Goal: Information Seeking & Learning: Learn about a topic

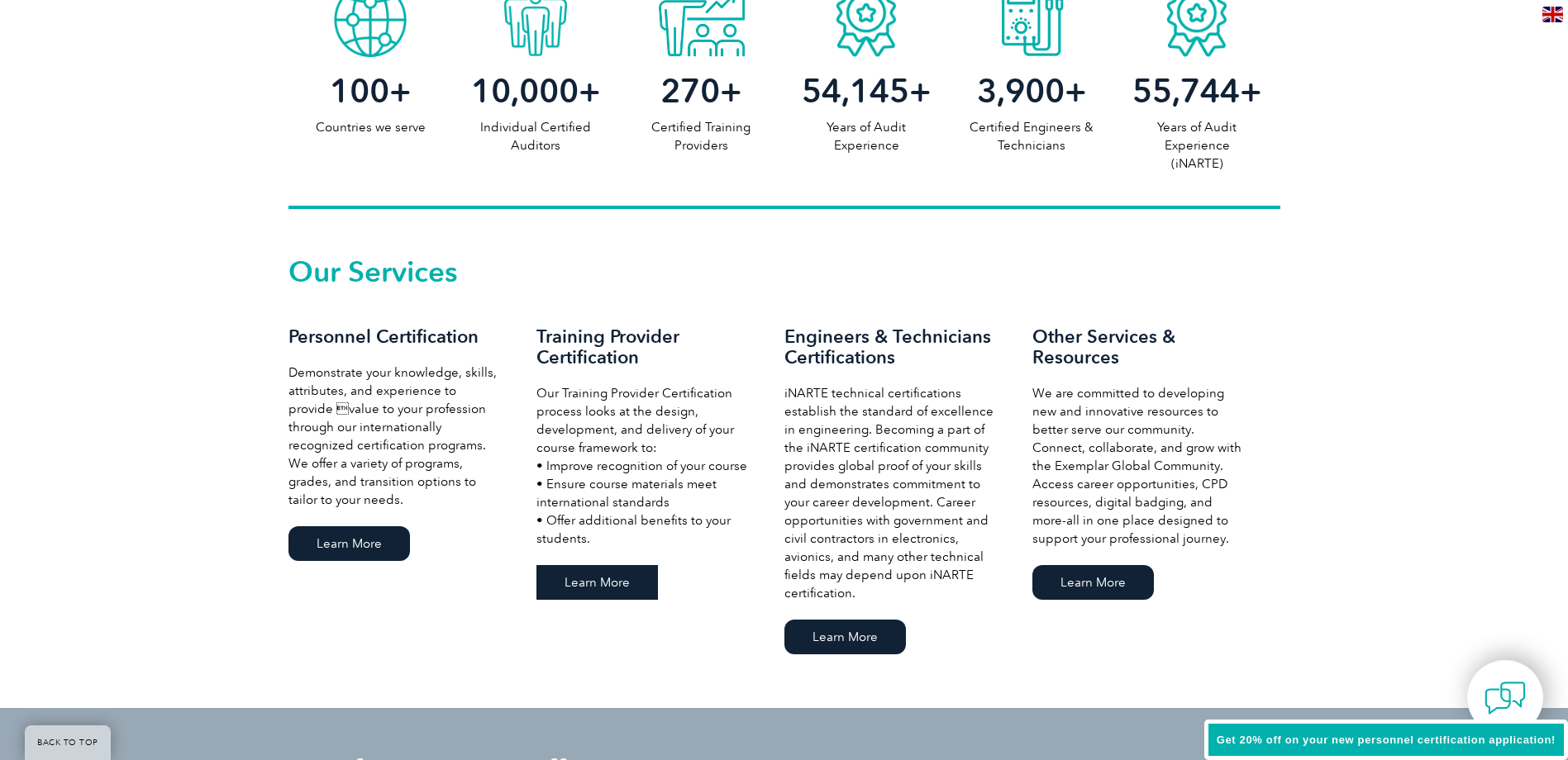
scroll to position [909, 0]
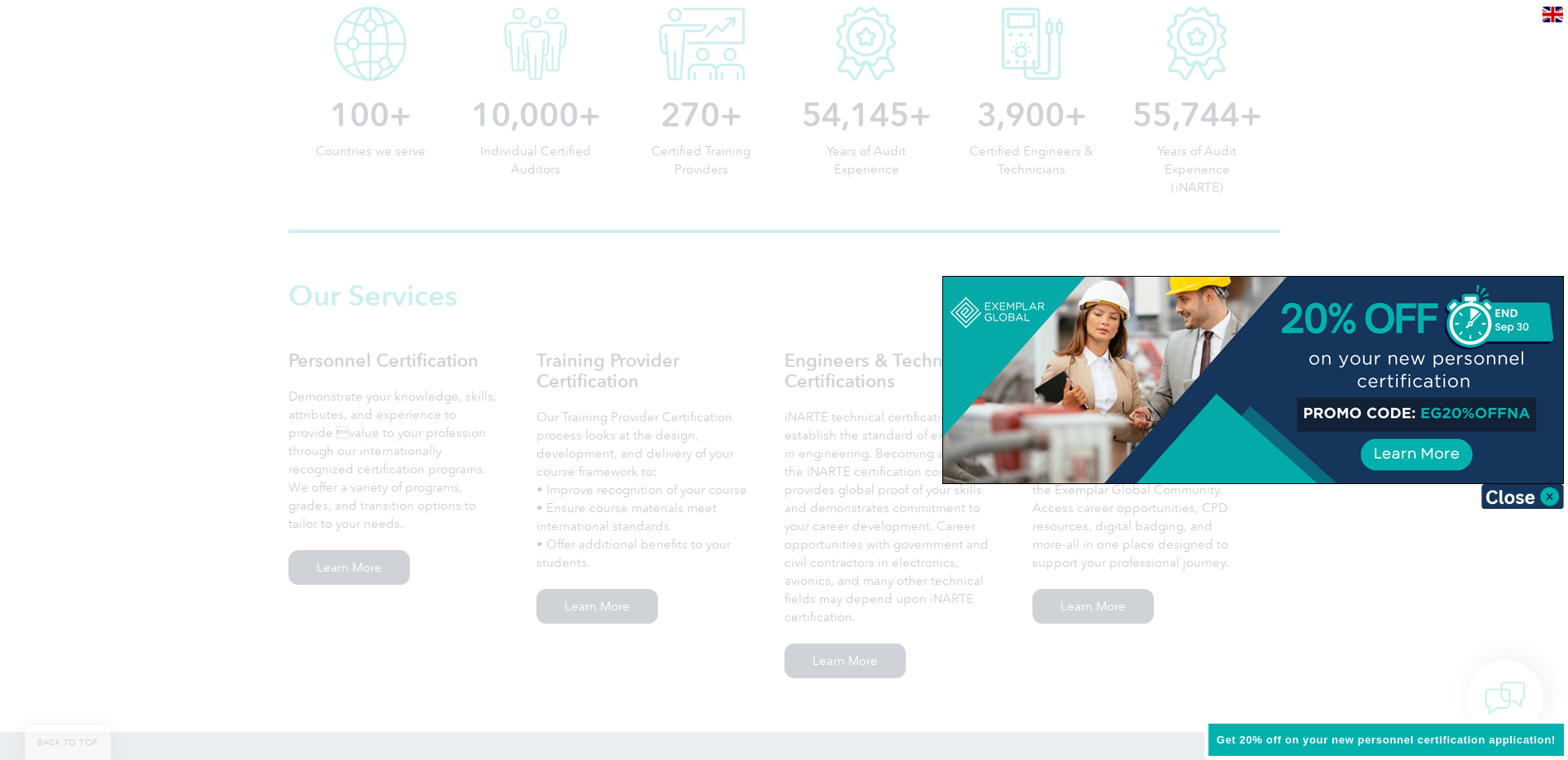
click at [361, 566] on div at bounding box center [784, 380] width 1568 height 760
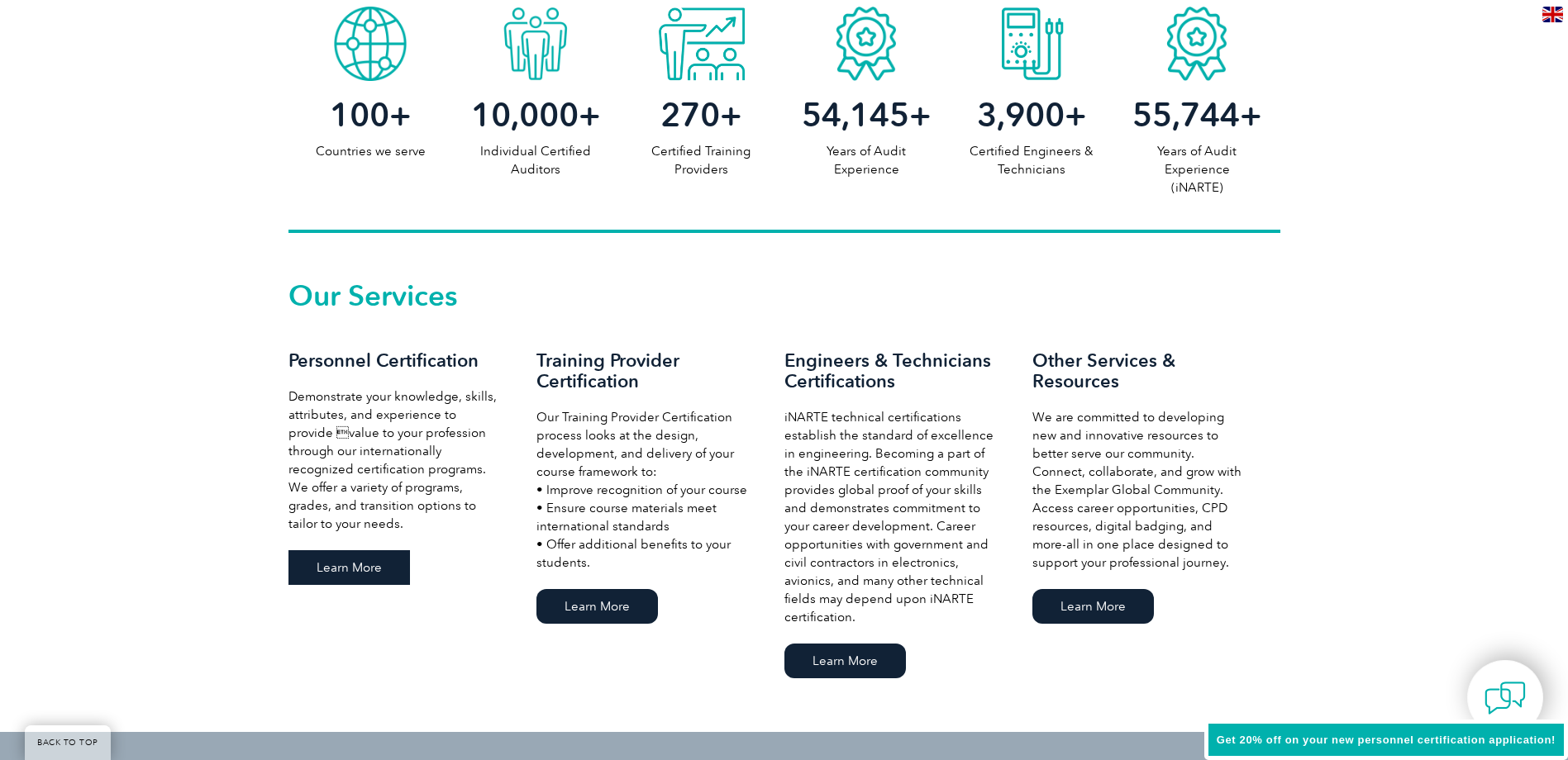
click at [348, 561] on link "Learn More" at bounding box center [349, 568] width 122 height 35
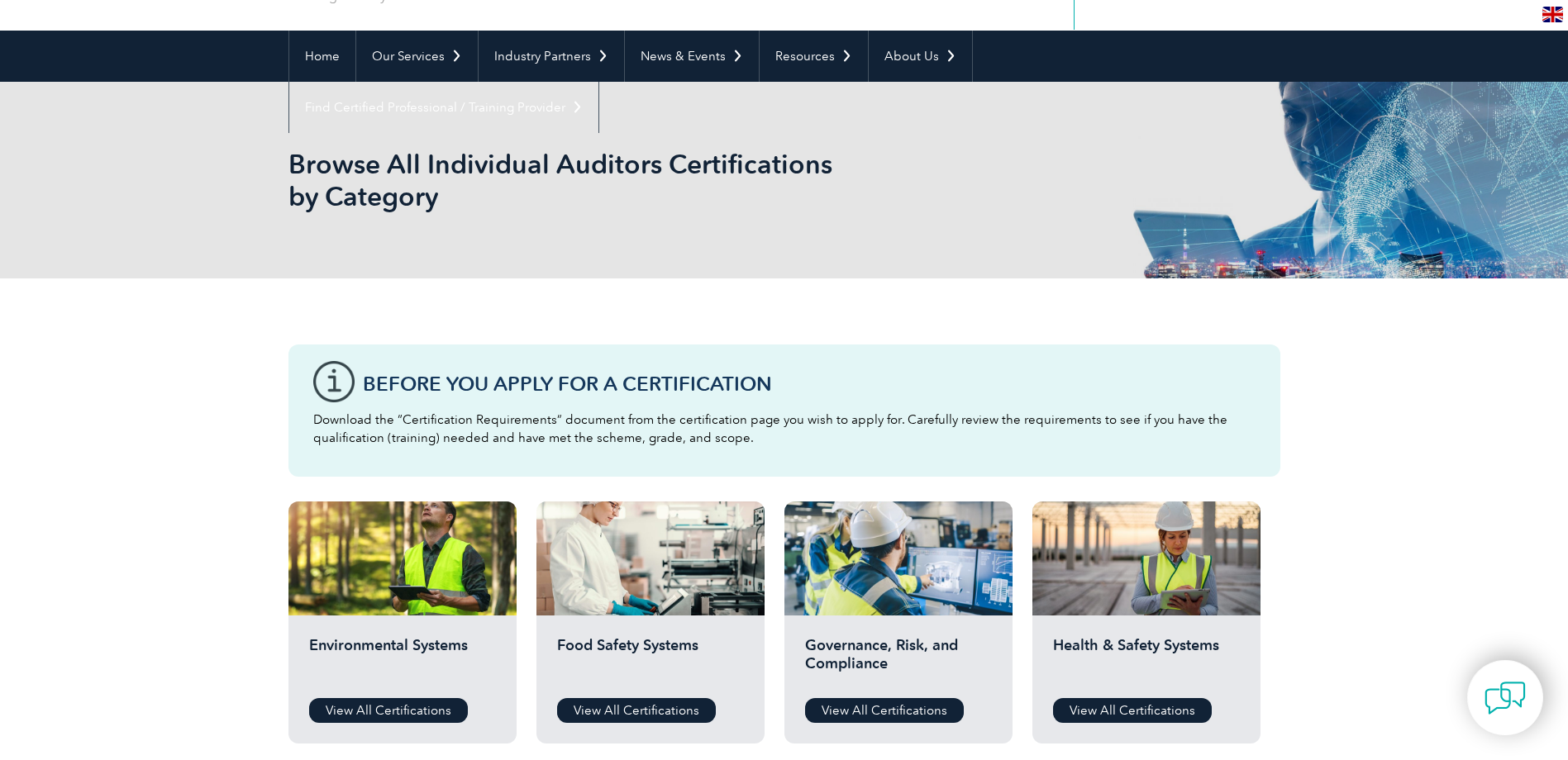
scroll to position [330, 0]
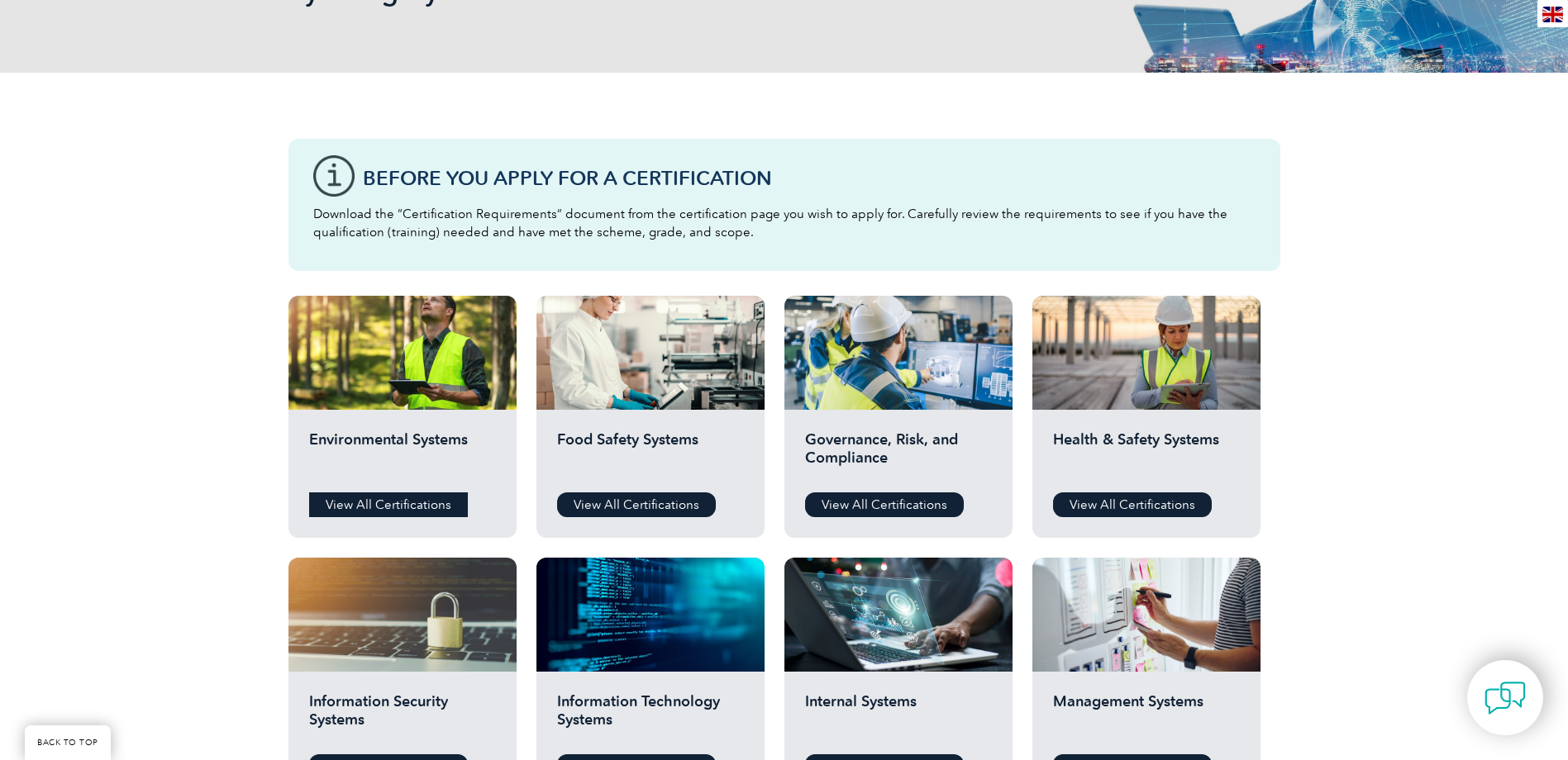
click at [418, 501] on link "View All Certifications" at bounding box center [388, 505] width 158 height 25
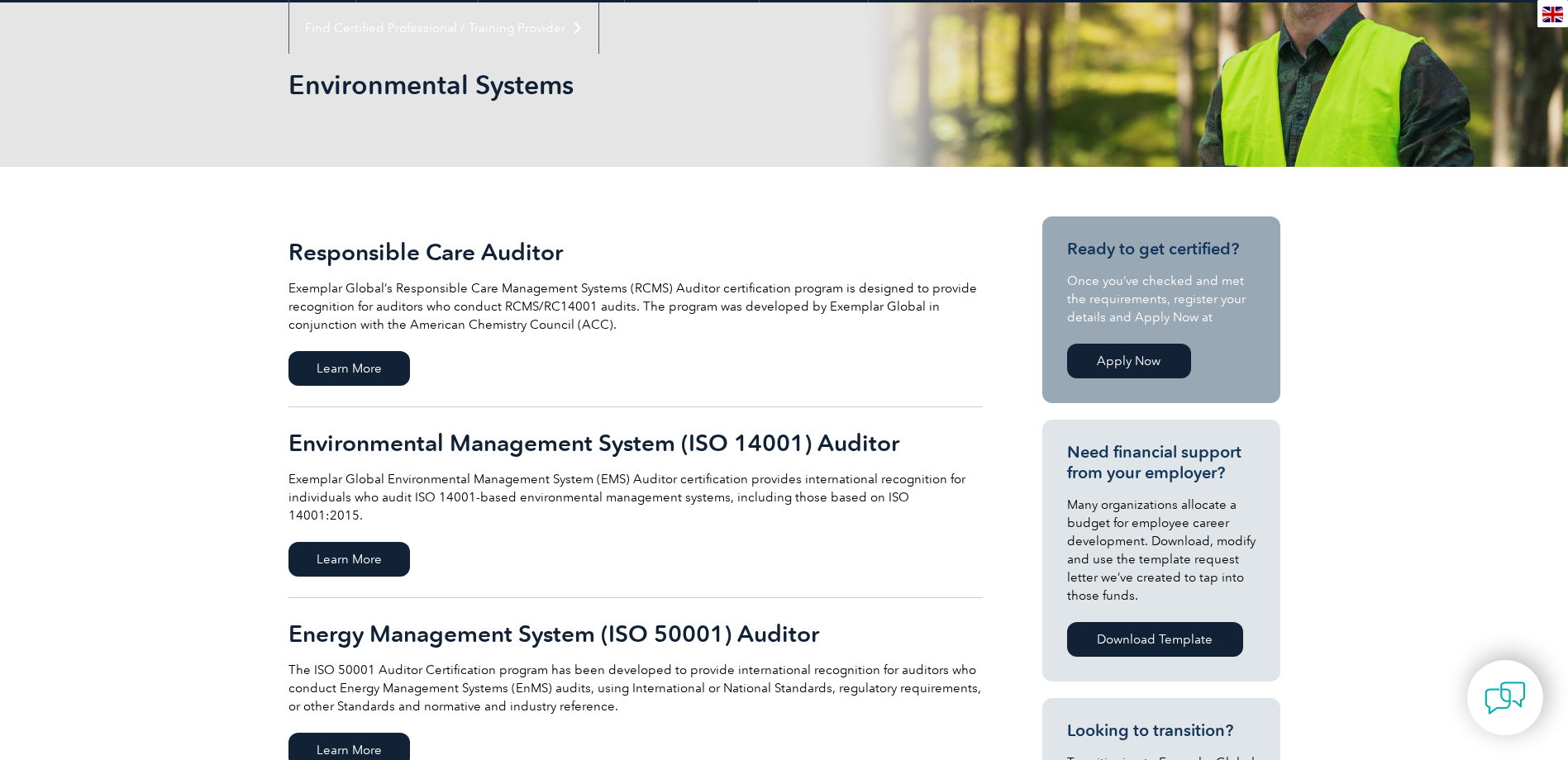
scroll to position [248, 0]
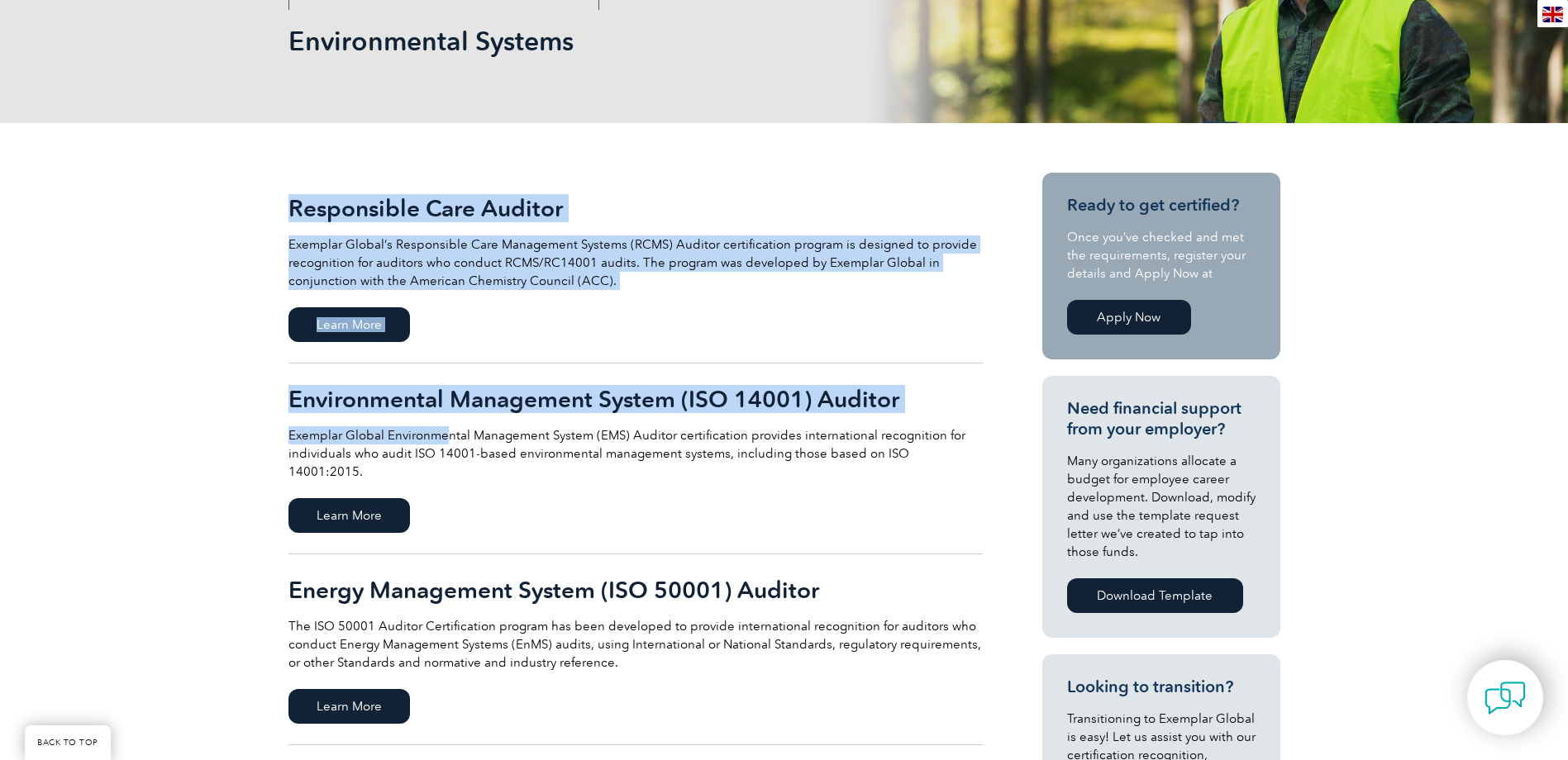
drag, startPoint x: 248, startPoint y: 397, endPoint x: 449, endPoint y: 415, distance: 201.8
click at [449, 415] on div "Responsible Care Auditor Exemplar Global’s Responsible Care Management Systems …" at bounding box center [784, 659] width 1568 height 1072
click at [959, 409] on h2 "Environmental Management System (ISO 14001) Auditor" at bounding box center [635, 399] width 695 height 27
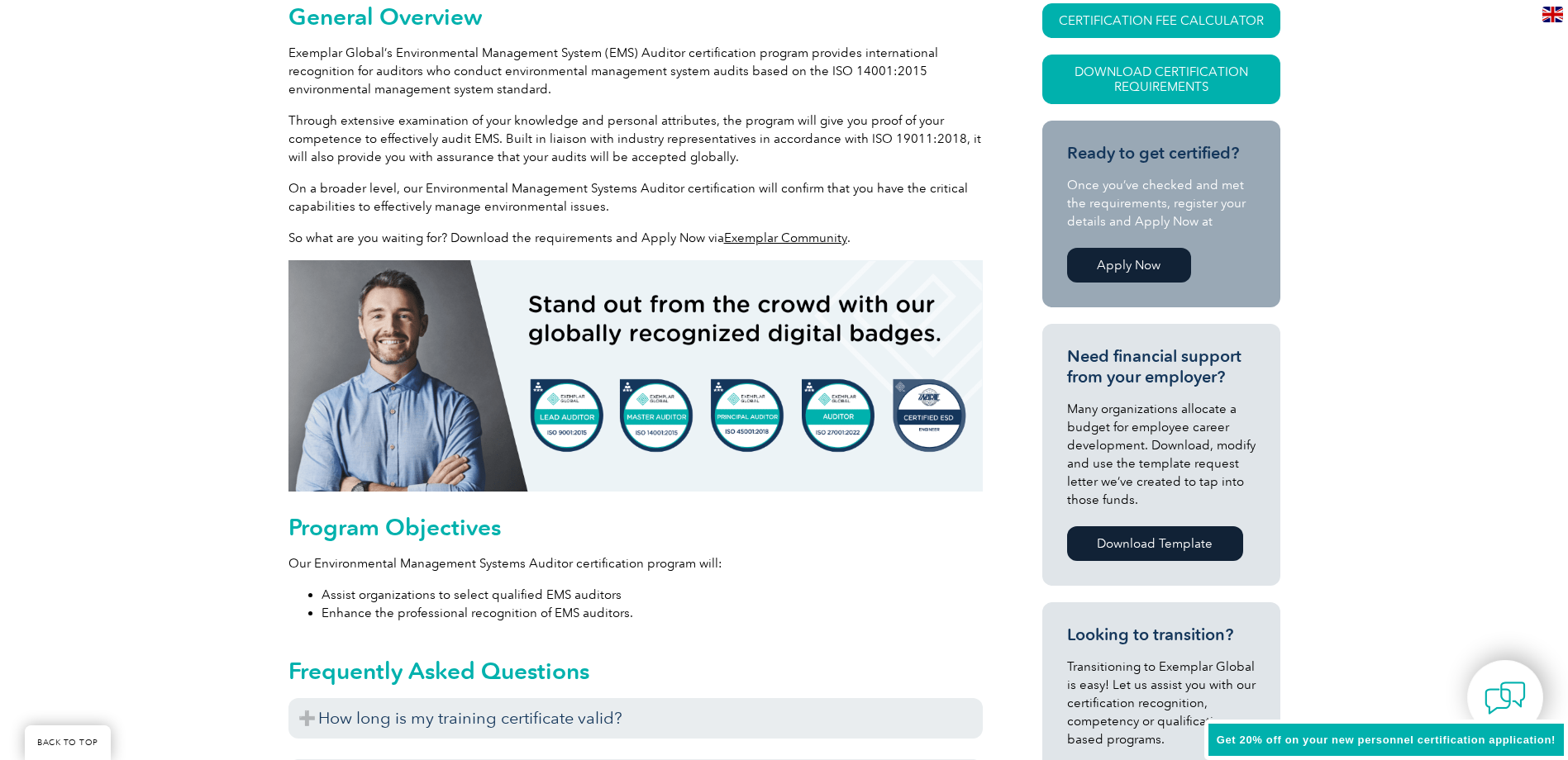
scroll to position [479, 0]
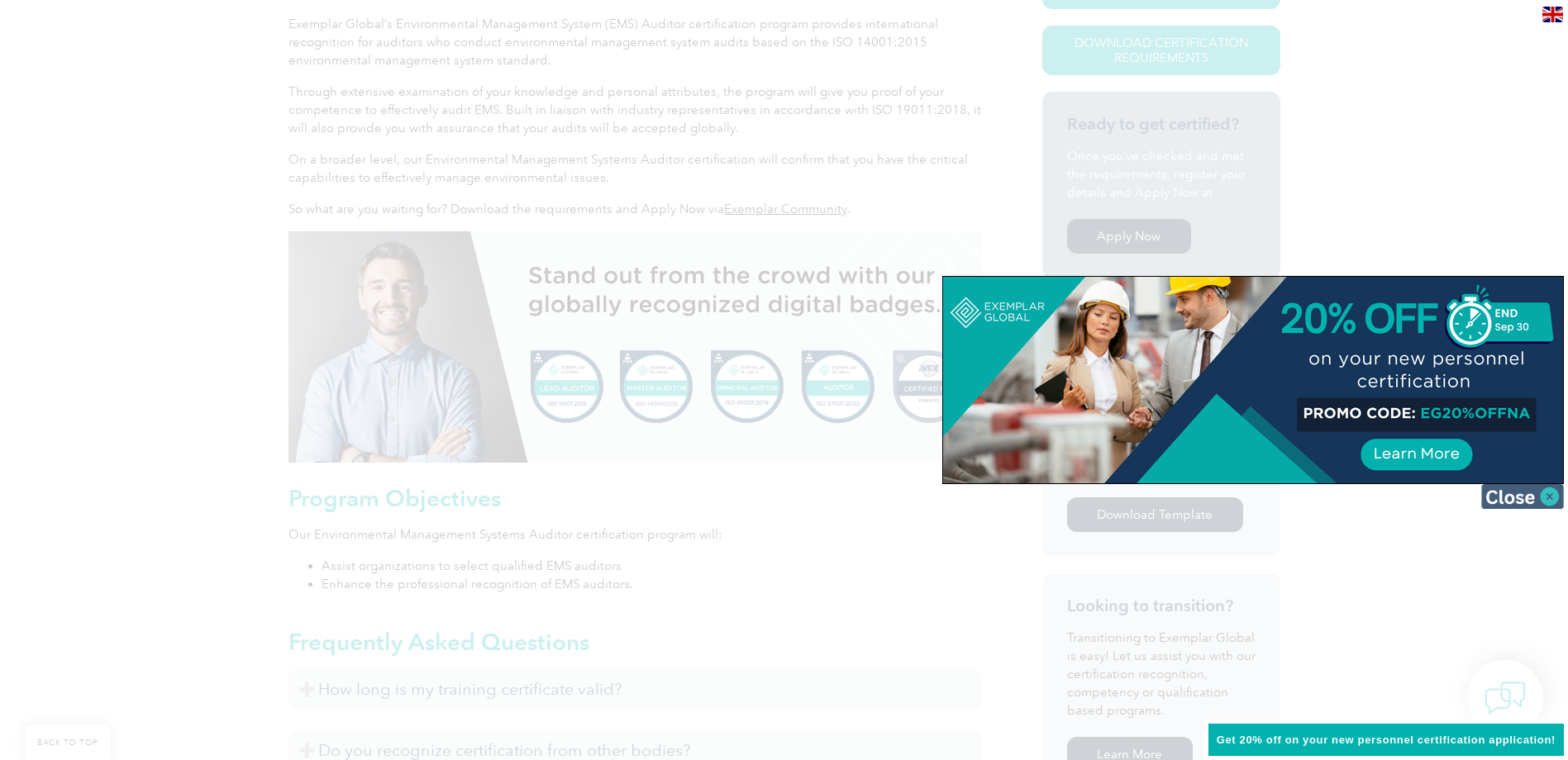
click at [1528, 498] on img at bounding box center [1522, 497] width 82 height 25
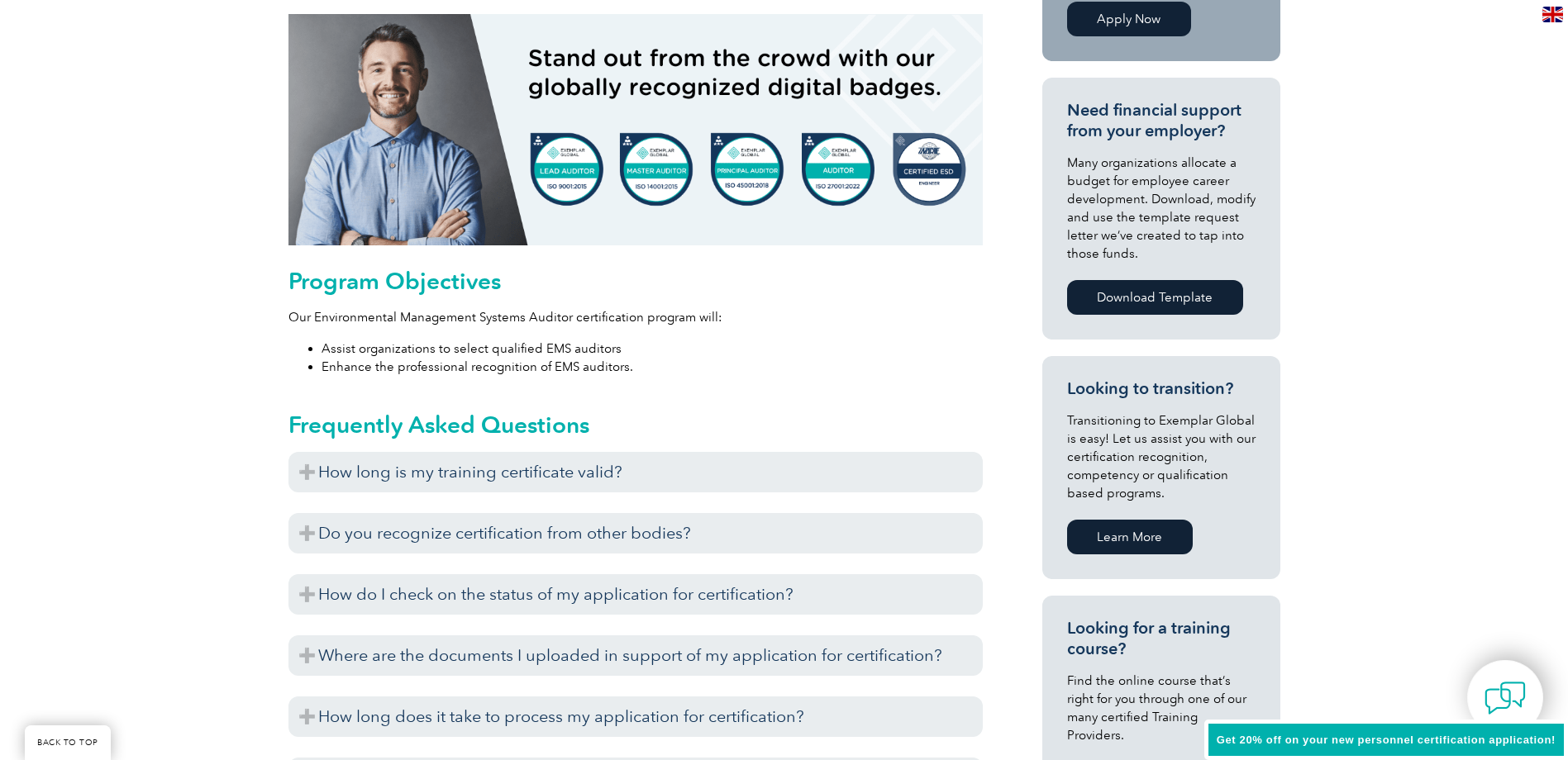
scroll to position [727, 0]
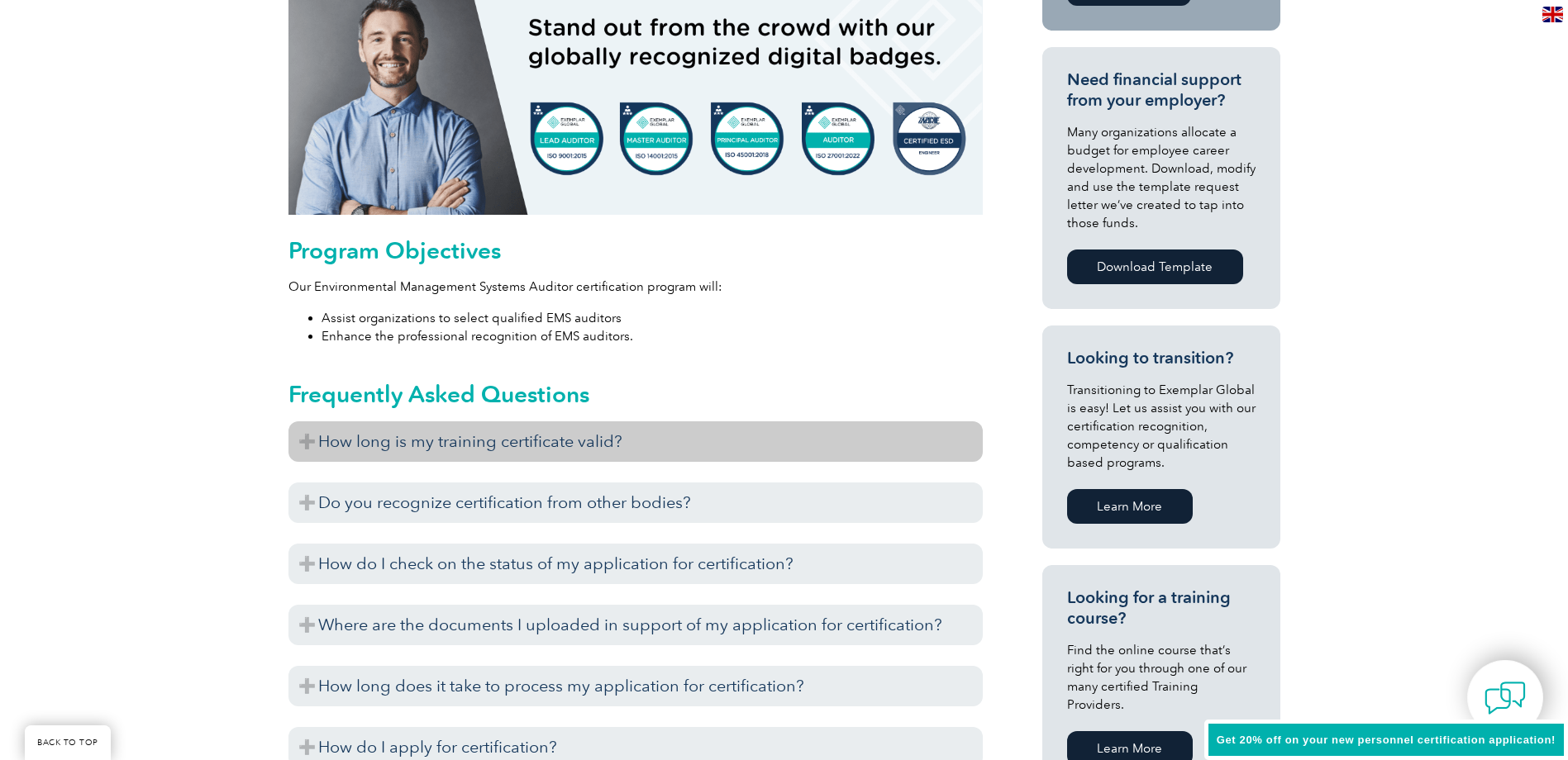
click at [696, 426] on h3 "How long is my training certificate valid?" at bounding box center [635, 441] width 695 height 40
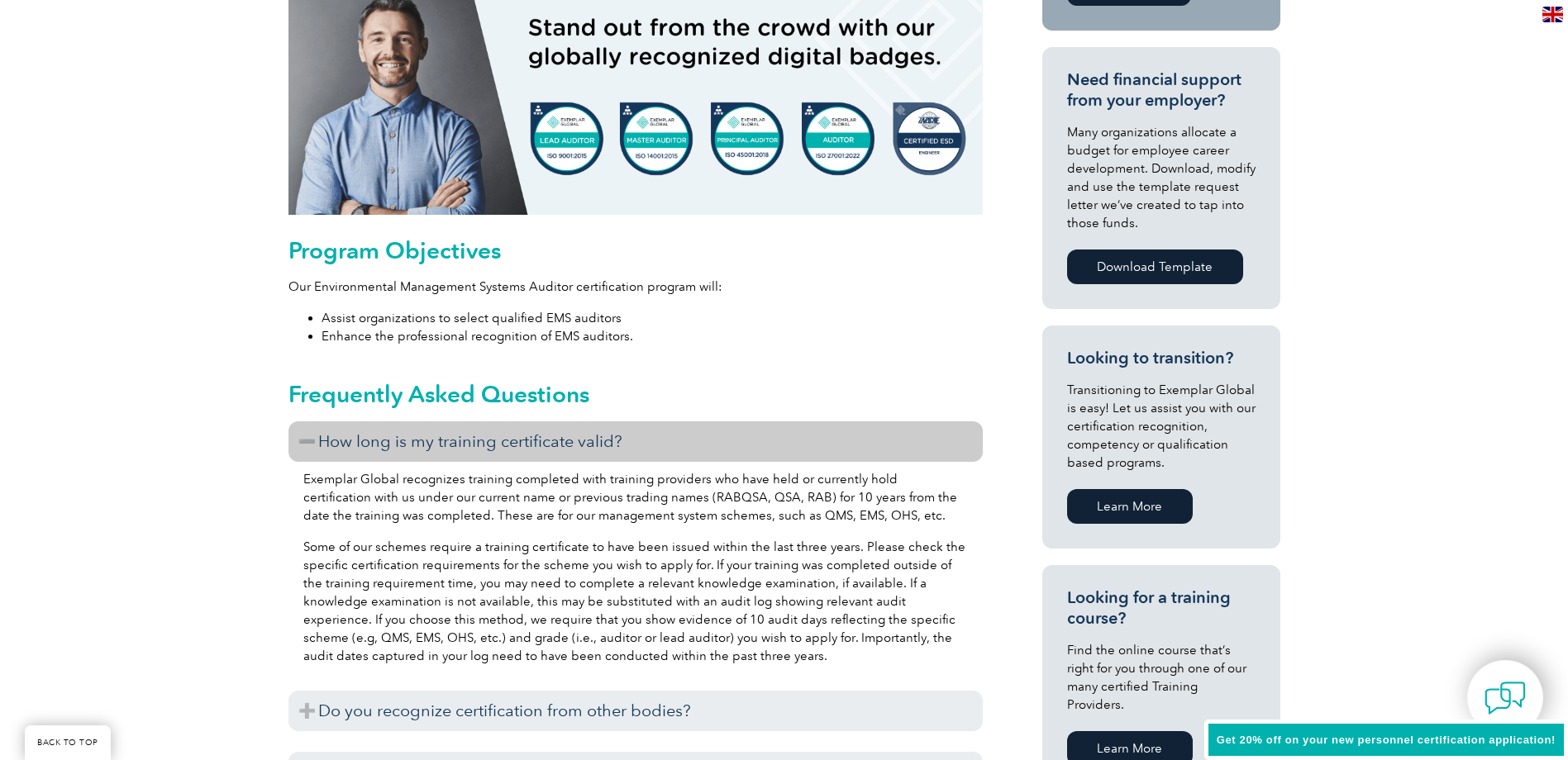
click at [696, 426] on h3 "How long is my training certificate valid?" at bounding box center [635, 441] width 695 height 40
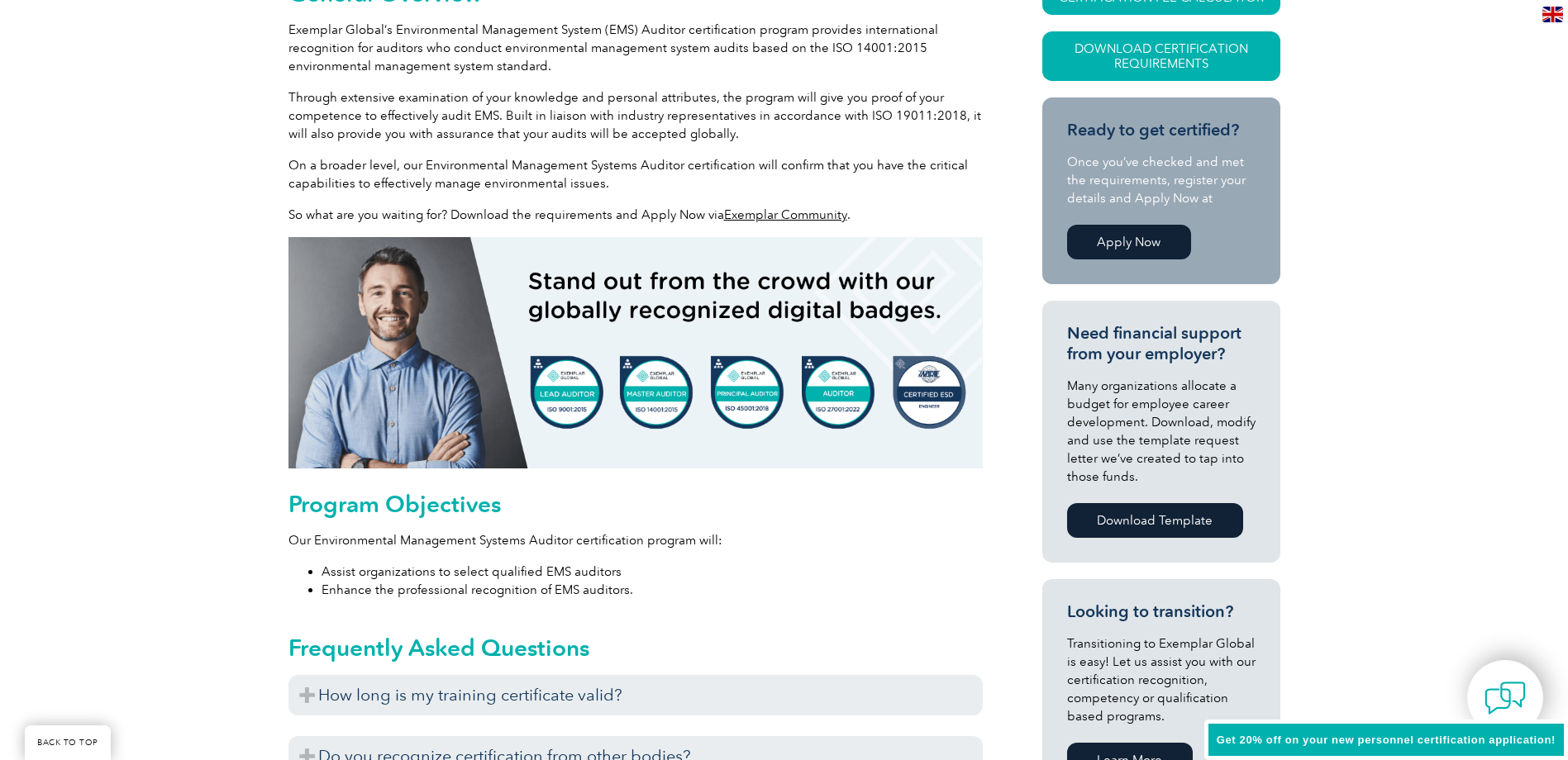
scroll to position [396, 0]
